Goal: Task Accomplishment & Management: Complete application form

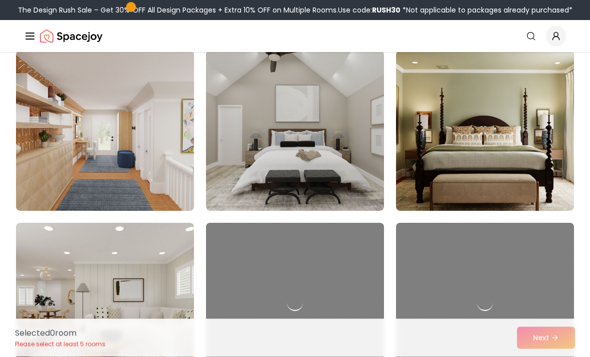
scroll to position [5088, 0]
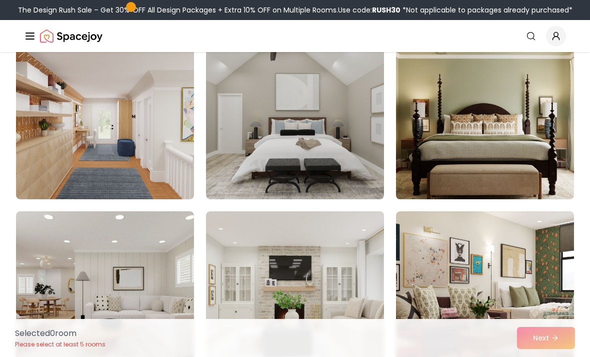
click at [532, 160] on img at bounding box center [485, 119] width 187 height 168
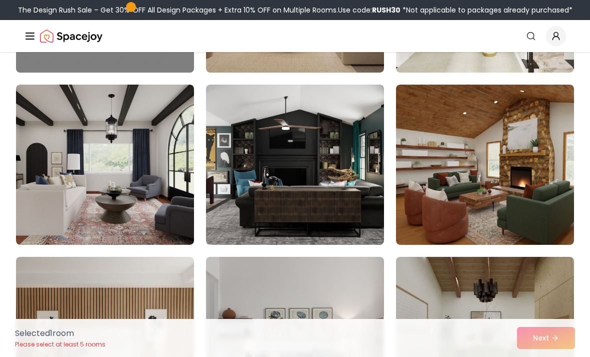
scroll to position [4182, 0]
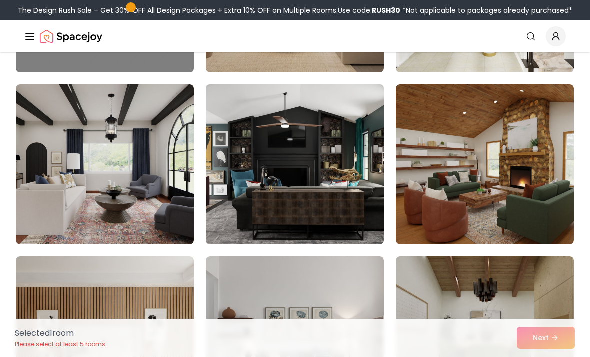
click at [351, 194] on img at bounding box center [295, 164] width 187 height 168
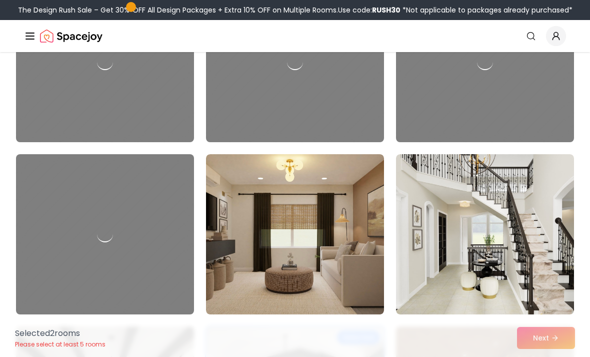
scroll to position [3938, 0]
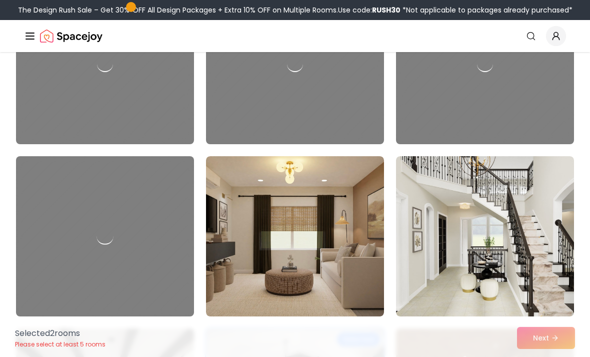
click at [84, 235] on div at bounding box center [105, 236] width 187 height 168
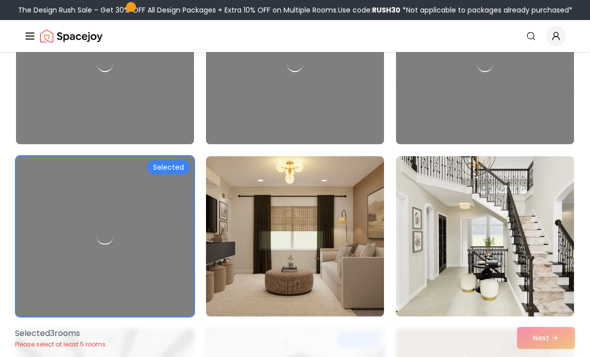
click at [71, 251] on div at bounding box center [105, 236] width 187 height 168
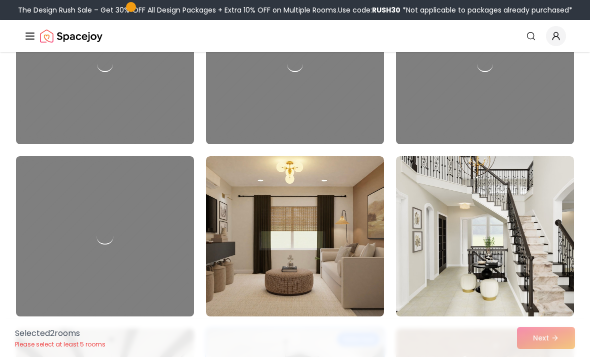
click at [82, 210] on div at bounding box center [105, 236] width 187 height 168
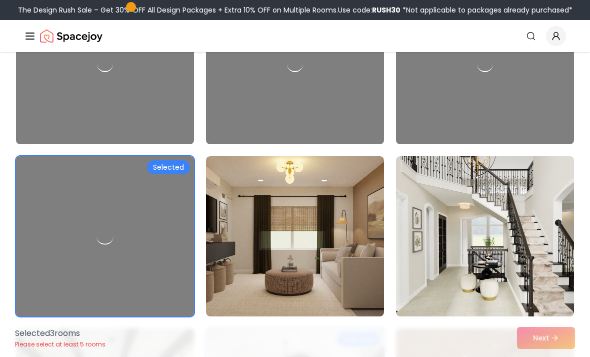
click at [80, 219] on div at bounding box center [105, 236] width 187 height 168
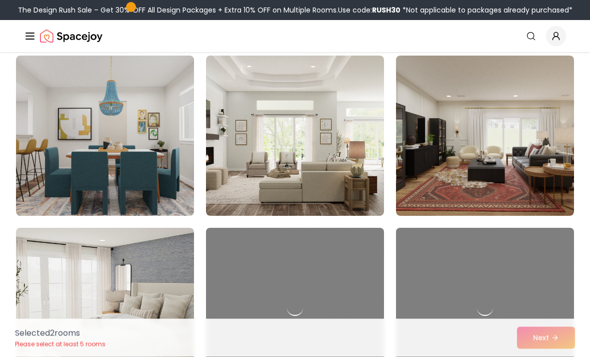
scroll to position [2146, 0]
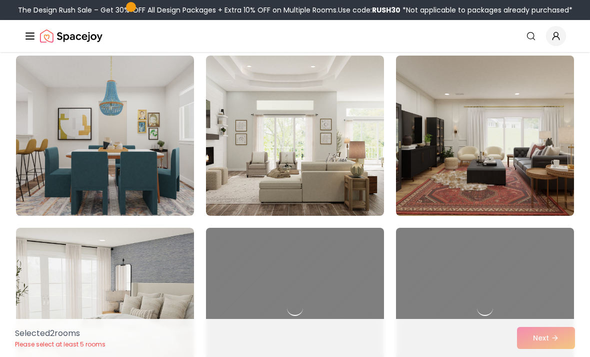
click at [546, 188] on img at bounding box center [485, 136] width 187 height 168
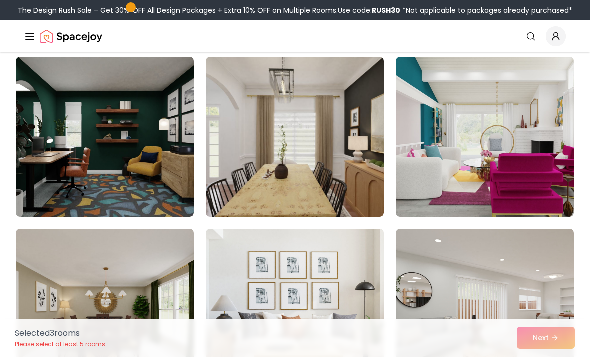
scroll to position [906, 0]
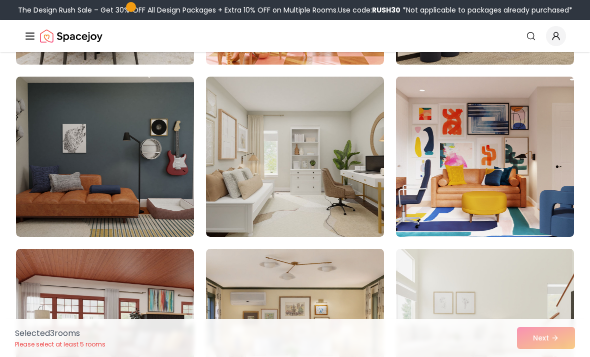
click at [552, 203] on img at bounding box center [485, 157] width 187 height 168
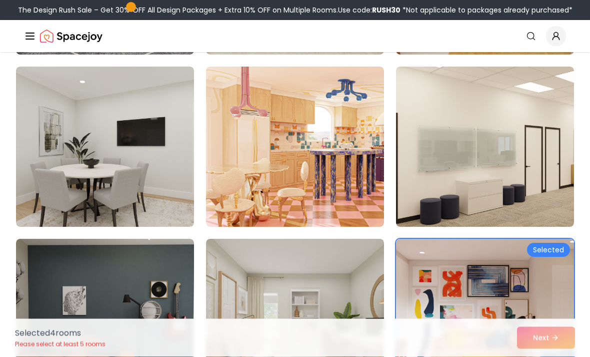
scroll to position [241, 0]
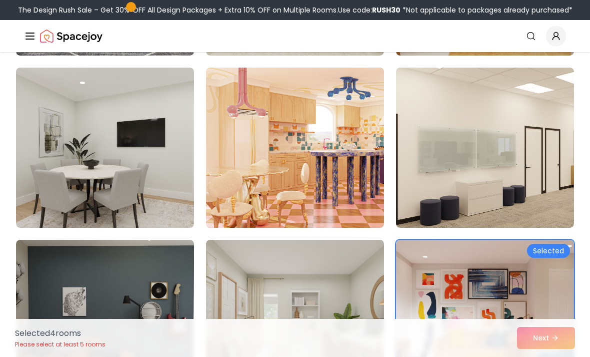
click at [320, 189] on img at bounding box center [295, 148] width 187 height 168
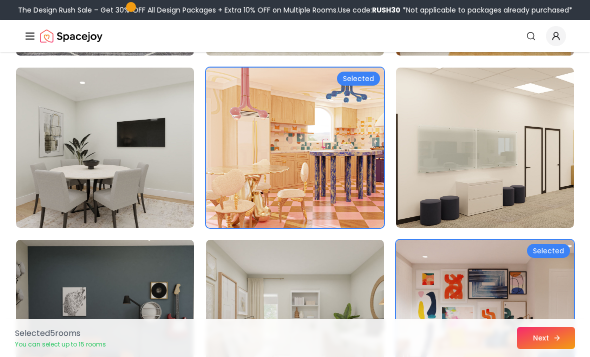
click at [547, 339] on button "Next" at bounding box center [546, 338] width 58 height 22
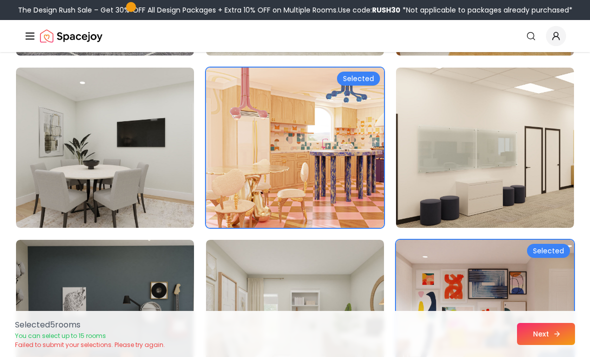
click at [545, 328] on button "Next" at bounding box center [546, 334] width 58 height 22
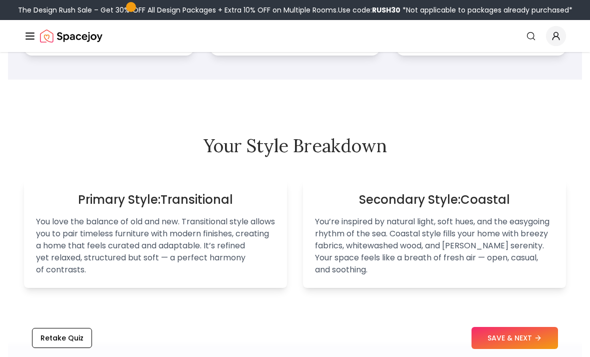
scroll to position [594, 0]
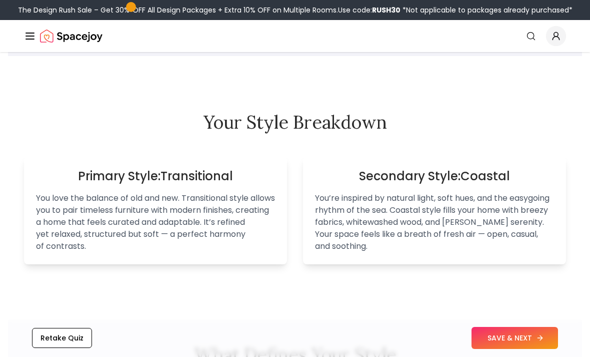
click at [524, 349] on button "SAVE & NEXT" at bounding box center [515, 338] width 87 height 22
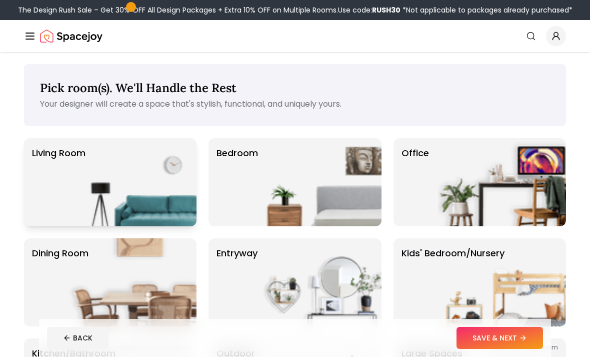
click at [168, 187] on img at bounding box center [133, 182] width 128 height 88
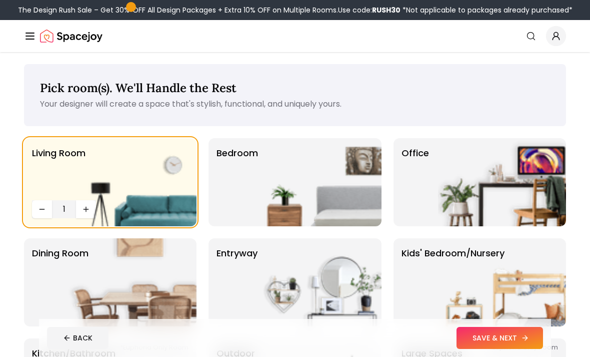
click at [519, 342] on button "SAVE & NEXT" at bounding box center [500, 338] width 87 height 22
